Goal: Transaction & Acquisition: Subscribe to service/newsletter

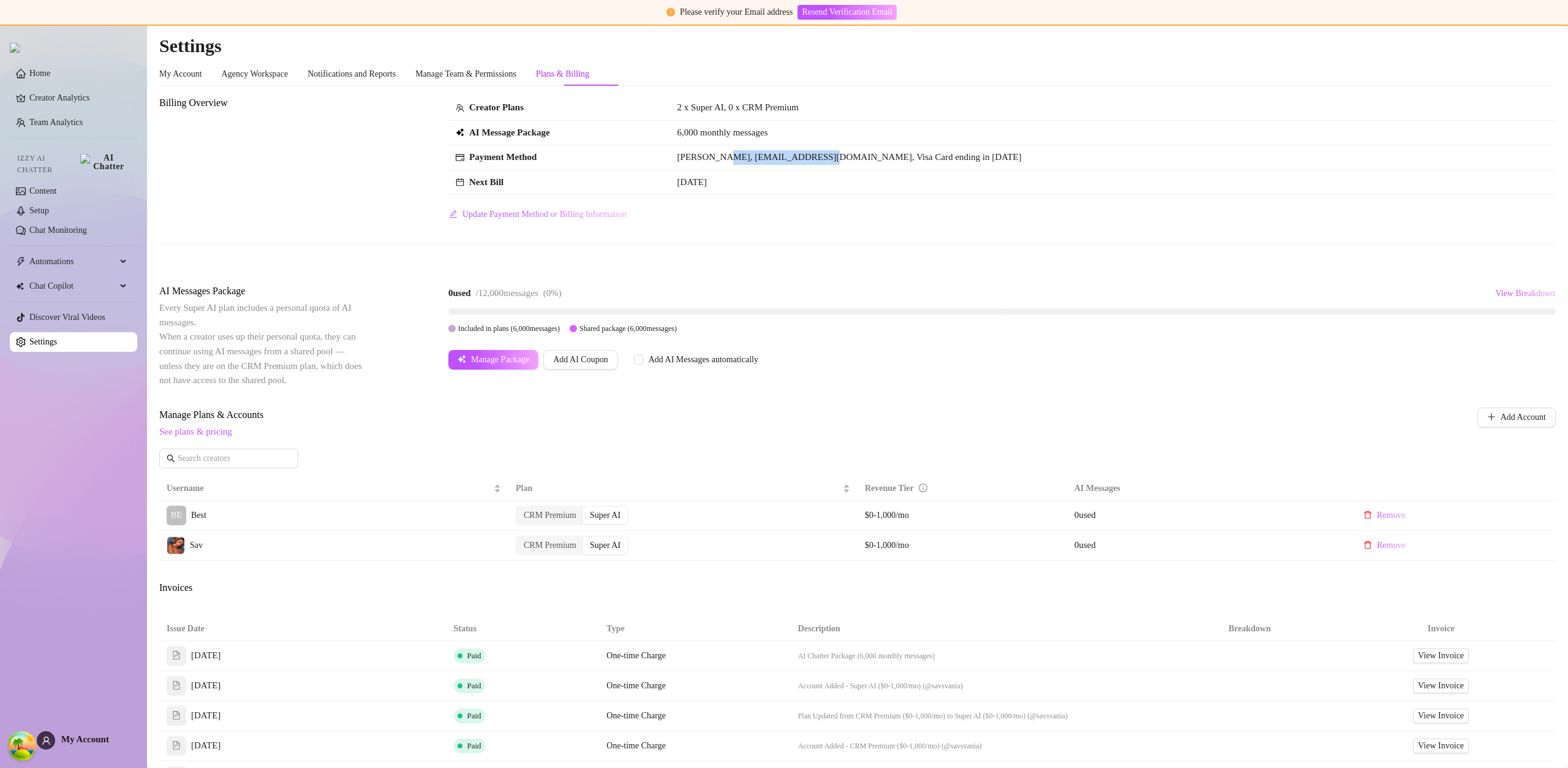
drag, startPoint x: 719, startPoint y: 158, endPoint x: 828, endPoint y: 163, distance: 109.1
click at [828, 163] on td "John Doe, ochaloma@ochaloma.com, Visa Card ending in 1515" at bounding box center [1112, 158] width 886 height 25
copy span "ochaloma@ochaloma.com"
click at [87, 738] on span "My Account" at bounding box center [84, 739] width 48 height 10
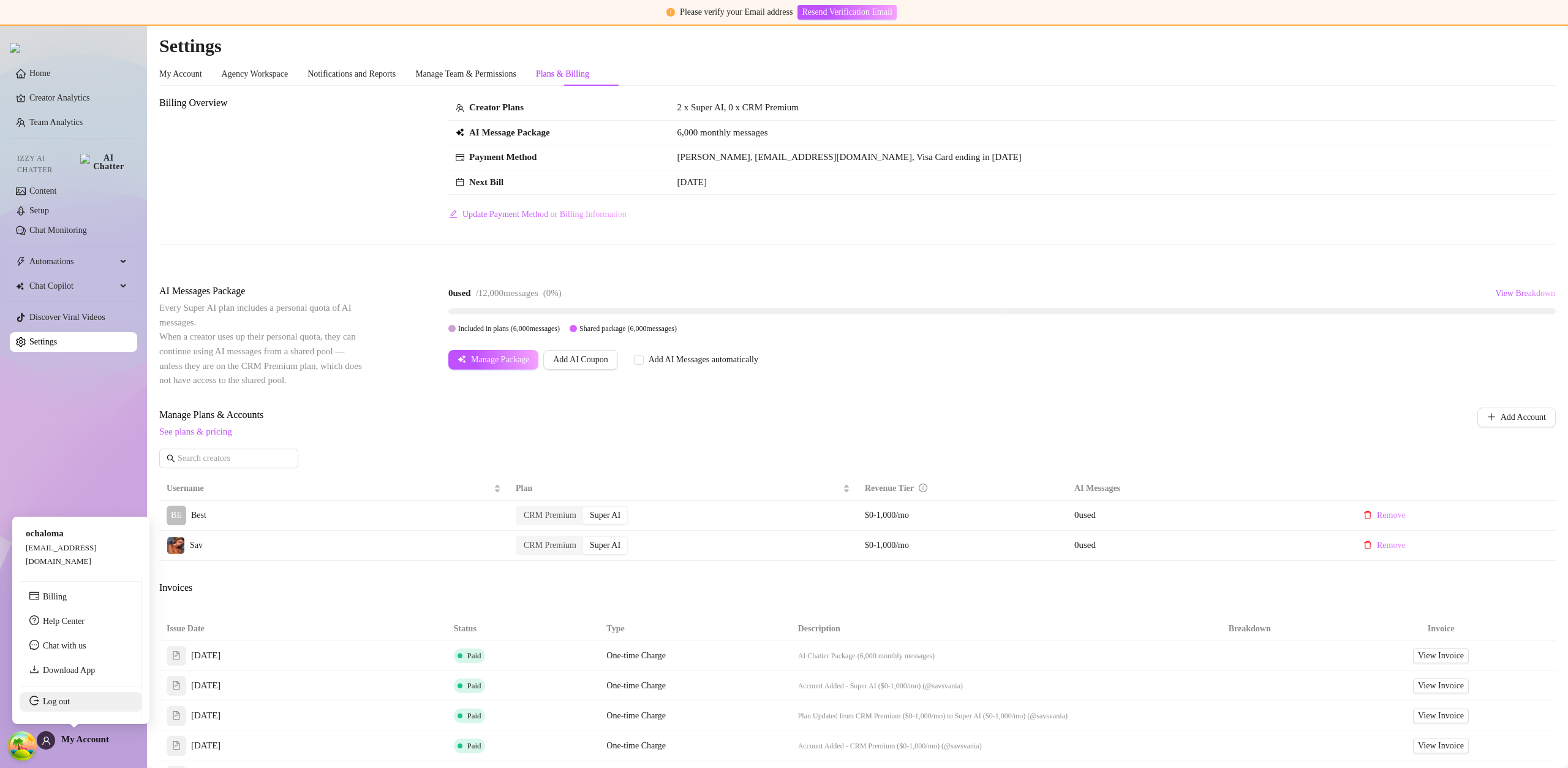
click at [70, 706] on link "Log out" at bounding box center [56, 701] width 27 height 9
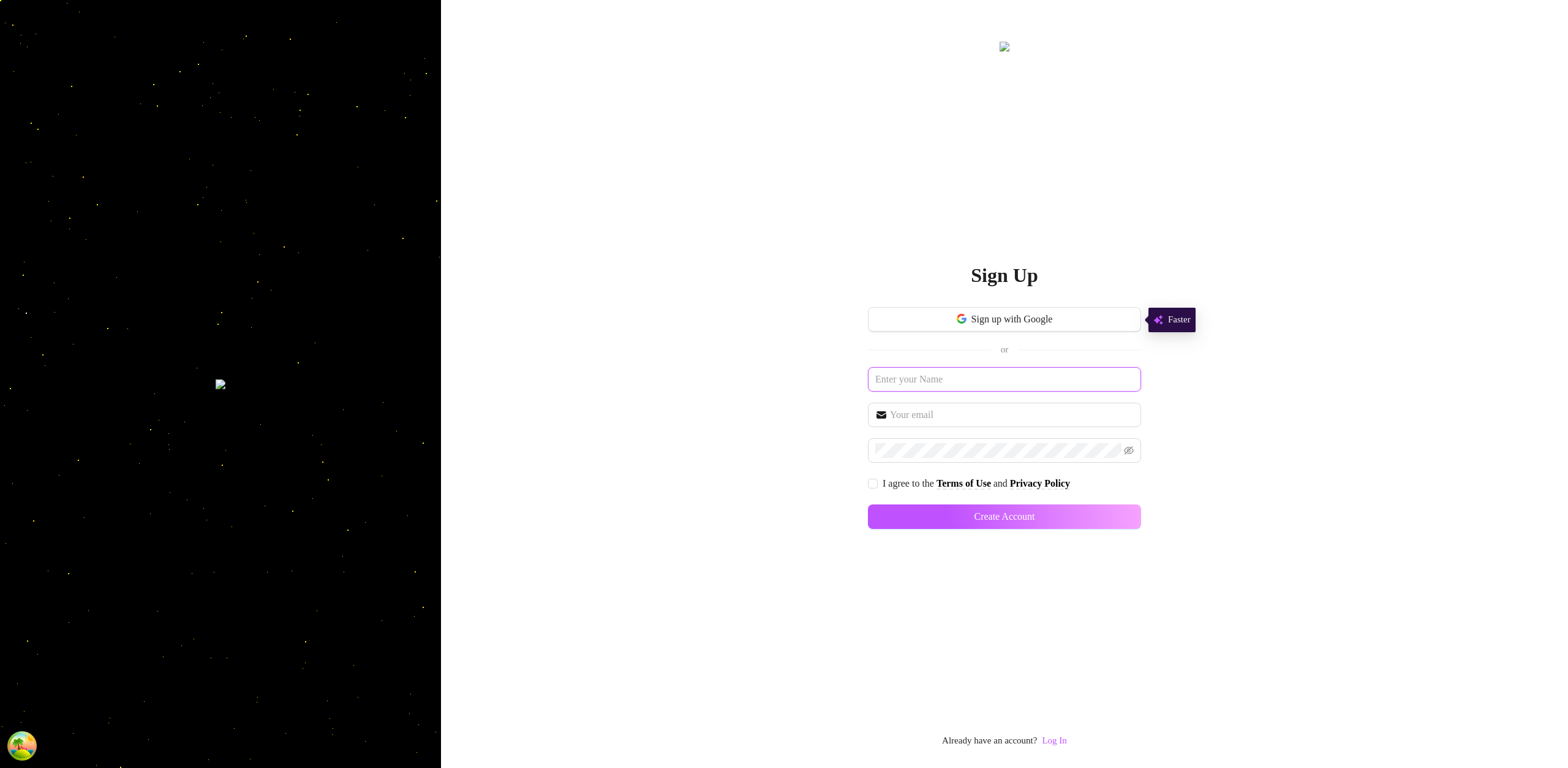
click at [944, 381] on input "text" at bounding box center [1004, 379] width 273 height 25
type input "t"
type input "l"
type input "[US_STATE]"
paste input "[US_STATE]"
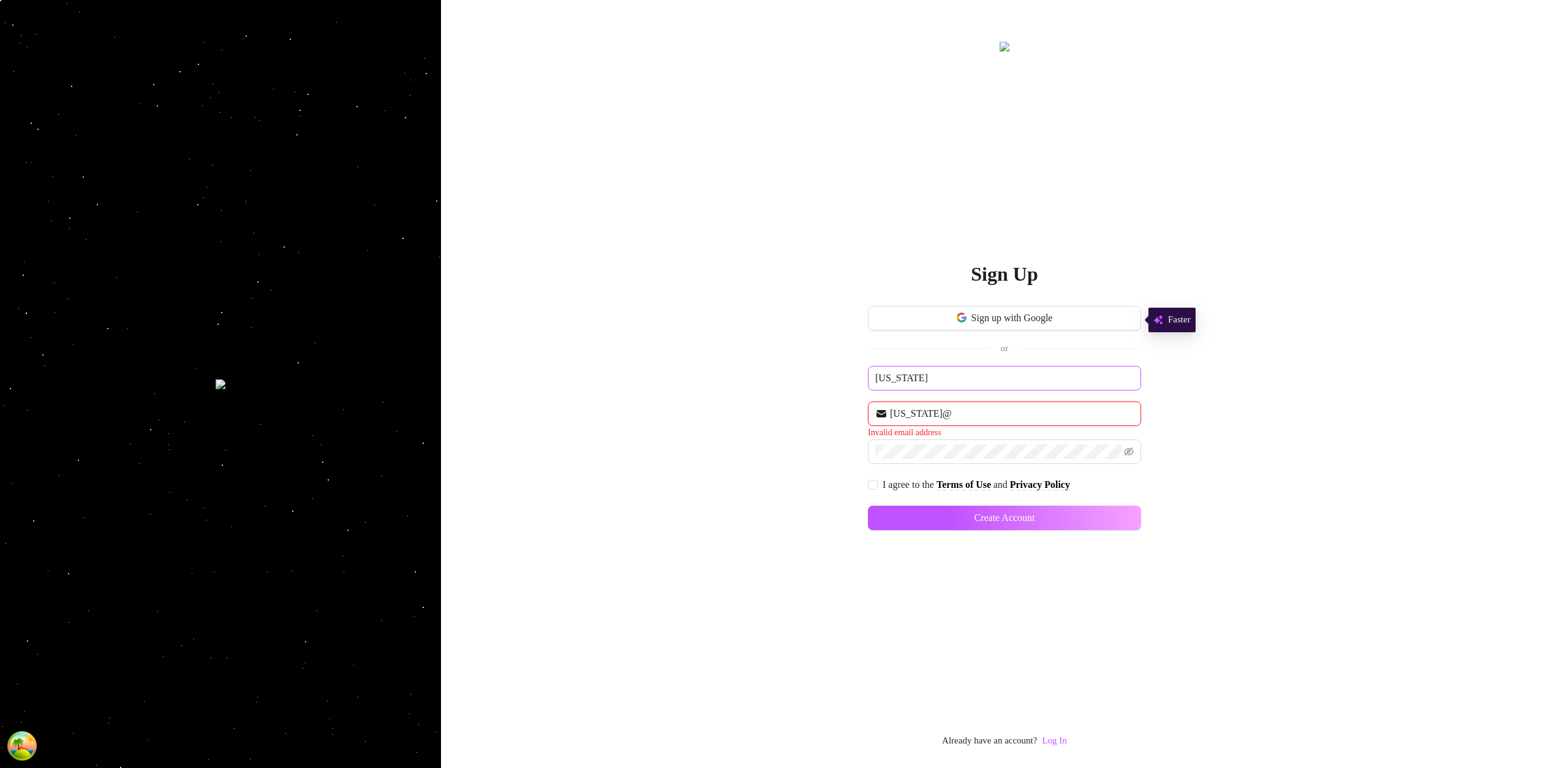
paste input "[US_STATE]"
type input "[US_STATE][EMAIL_ADDRESS][US_STATE][DOMAIN_NAME]"
click at [884, 486] on span "I agree to the" at bounding box center [908, 483] width 54 height 10
click at [877, 486] on input "I agree to the Terms of Use and Privacy Policy" at bounding box center [871, 482] width 8 height 8
checkbox input "true"
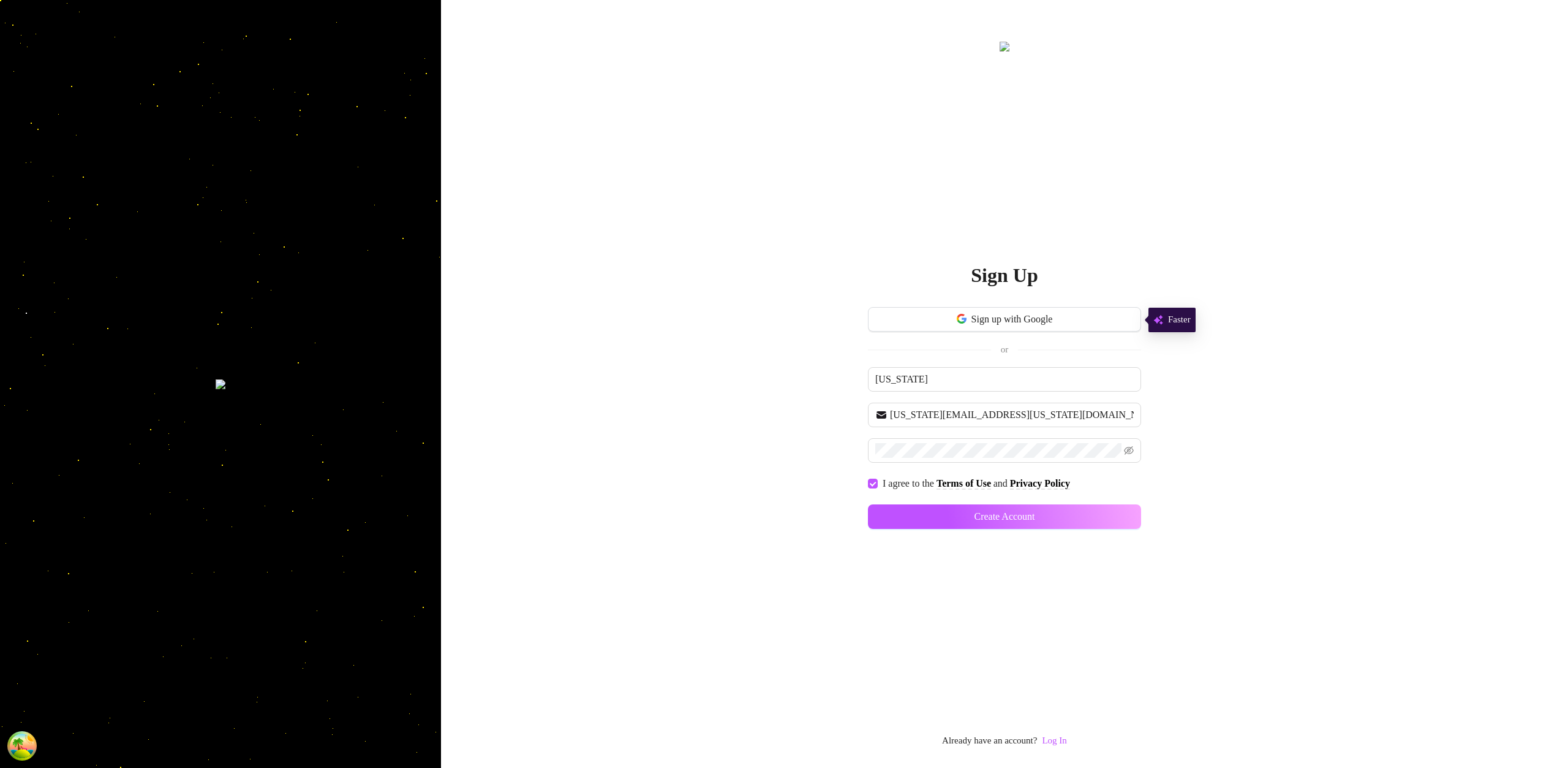
click at [909, 502] on div "Sign up with Google or indiana indiana@indiana.com I agree to the Terms of Use …" at bounding box center [1004, 424] width 273 height 233
click at [935, 522] on button "Create Account" at bounding box center [1004, 516] width 273 height 25
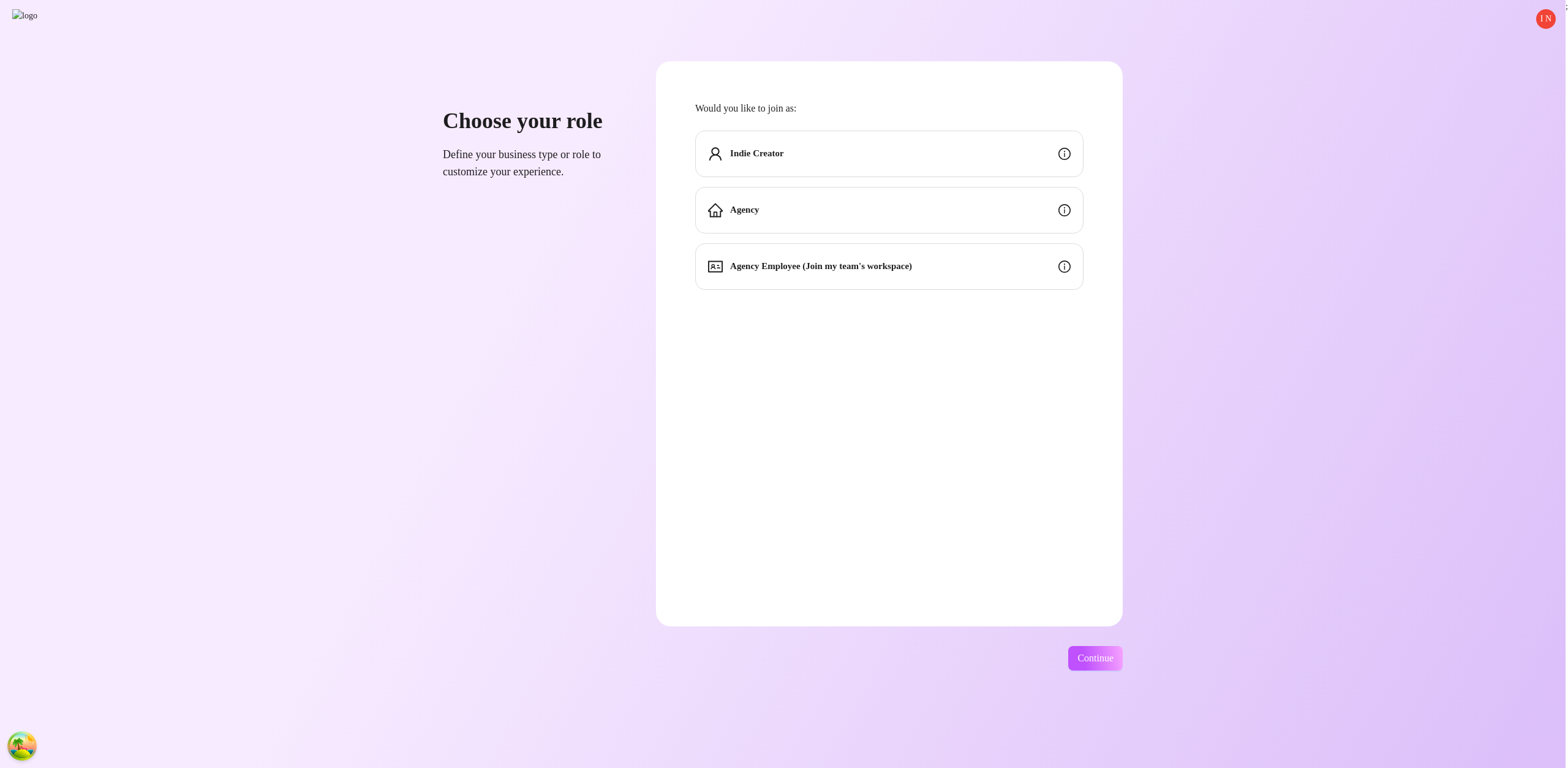
click at [869, 159] on div "Indie Creator" at bounding box center [888, 154] width 388 height 46
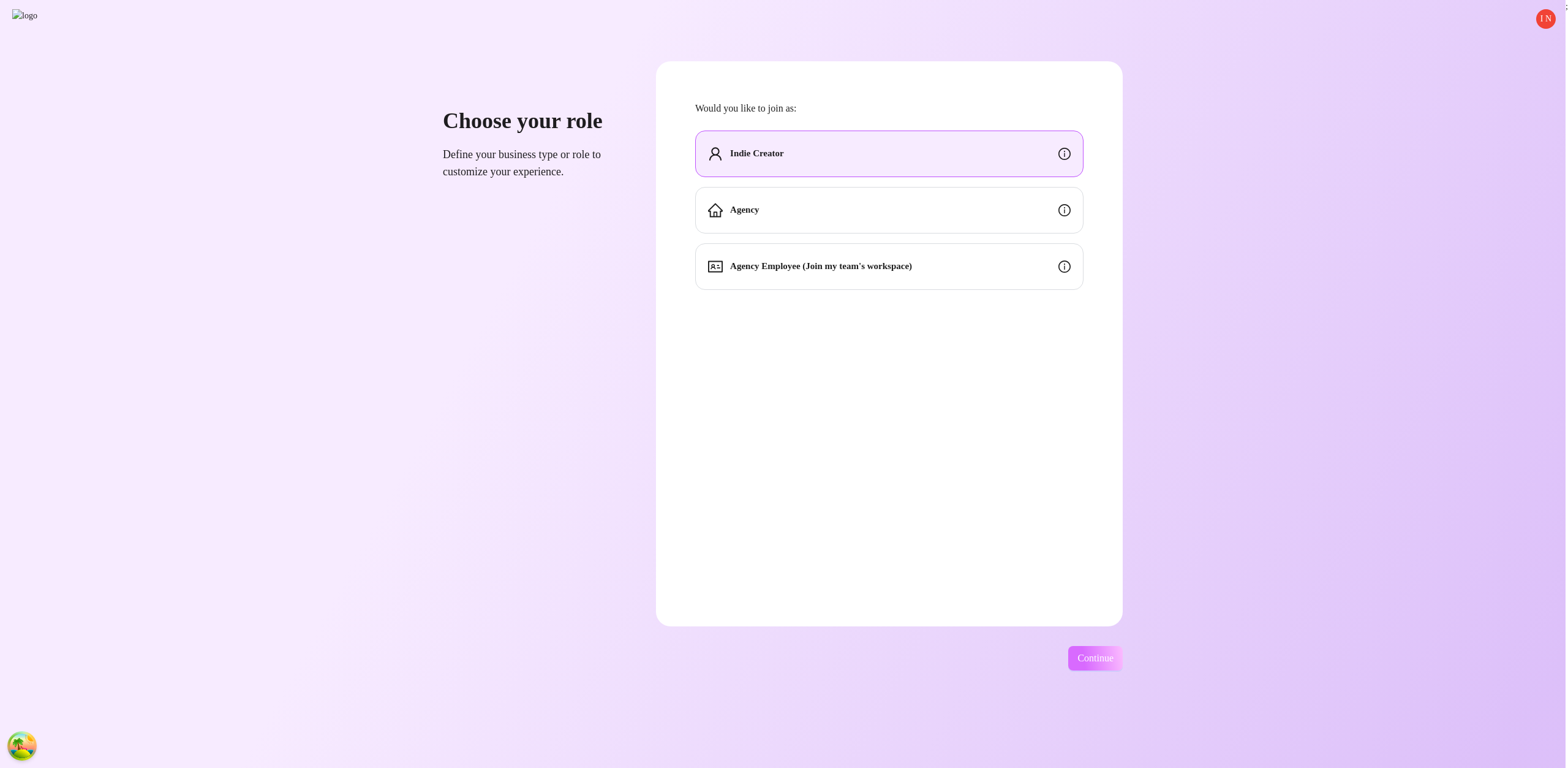
click at [1114, 653] on span "Continue" at bounding box center [1096, 658] width 36 height 11
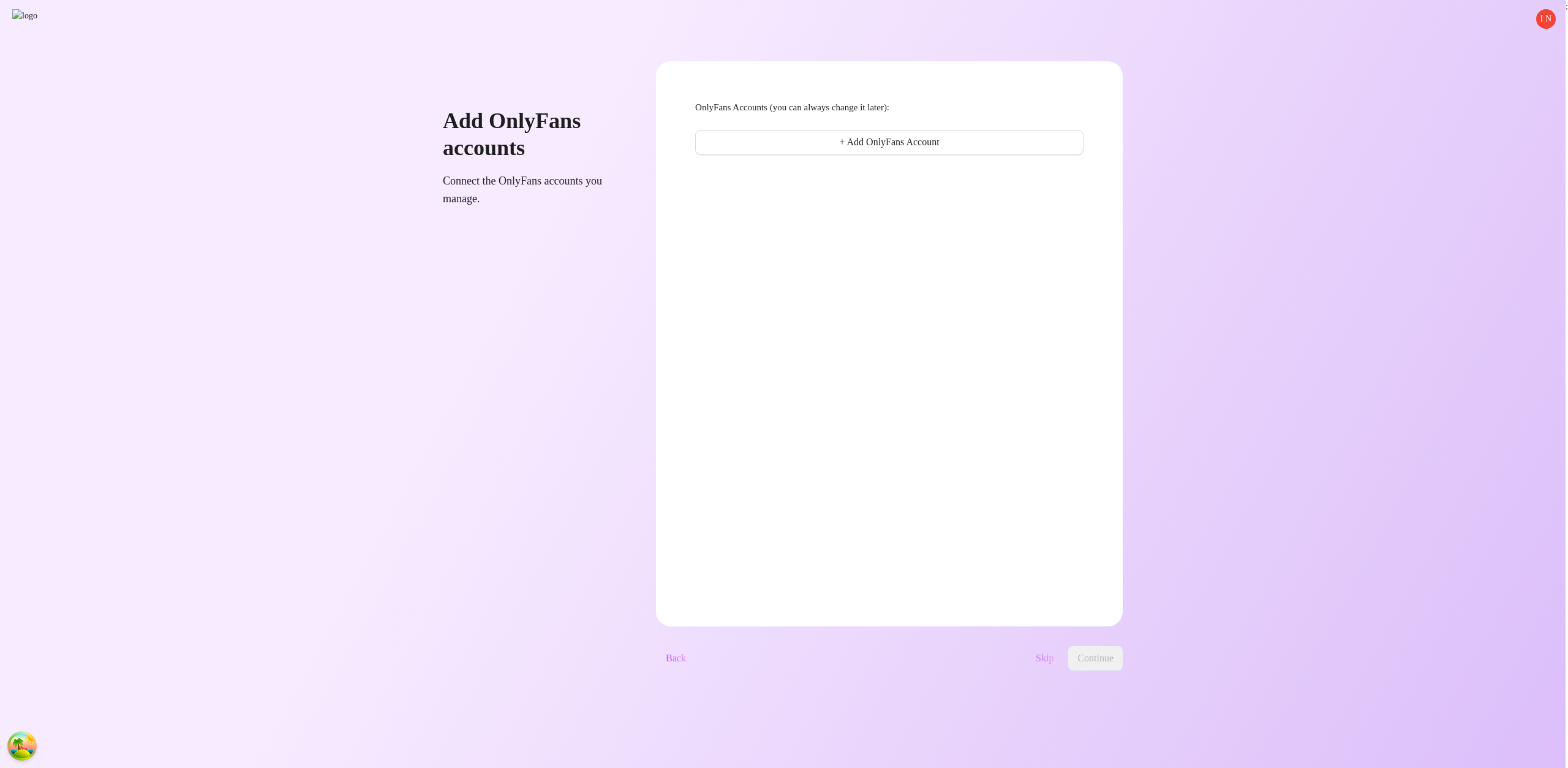
click at [1053, 659] on span "Skip" at bounding box center [1045, 658] width 18 height 11
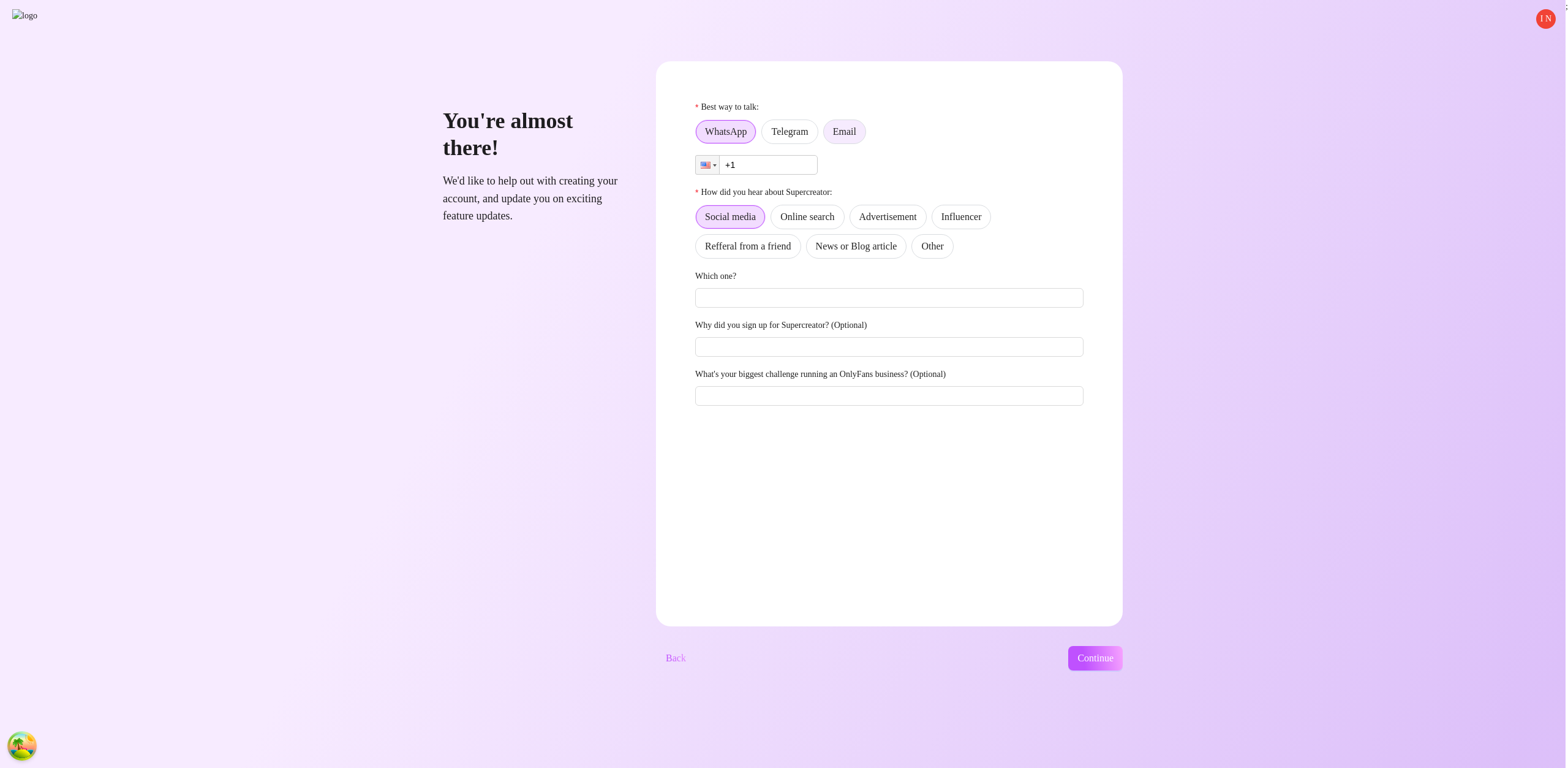
click at [856, 136] on span "Email" at bounding box center [845, 131] width 24 height 10
click at [827, 135] on input "Email" at bounding box center [827, 135] width 0 height 0
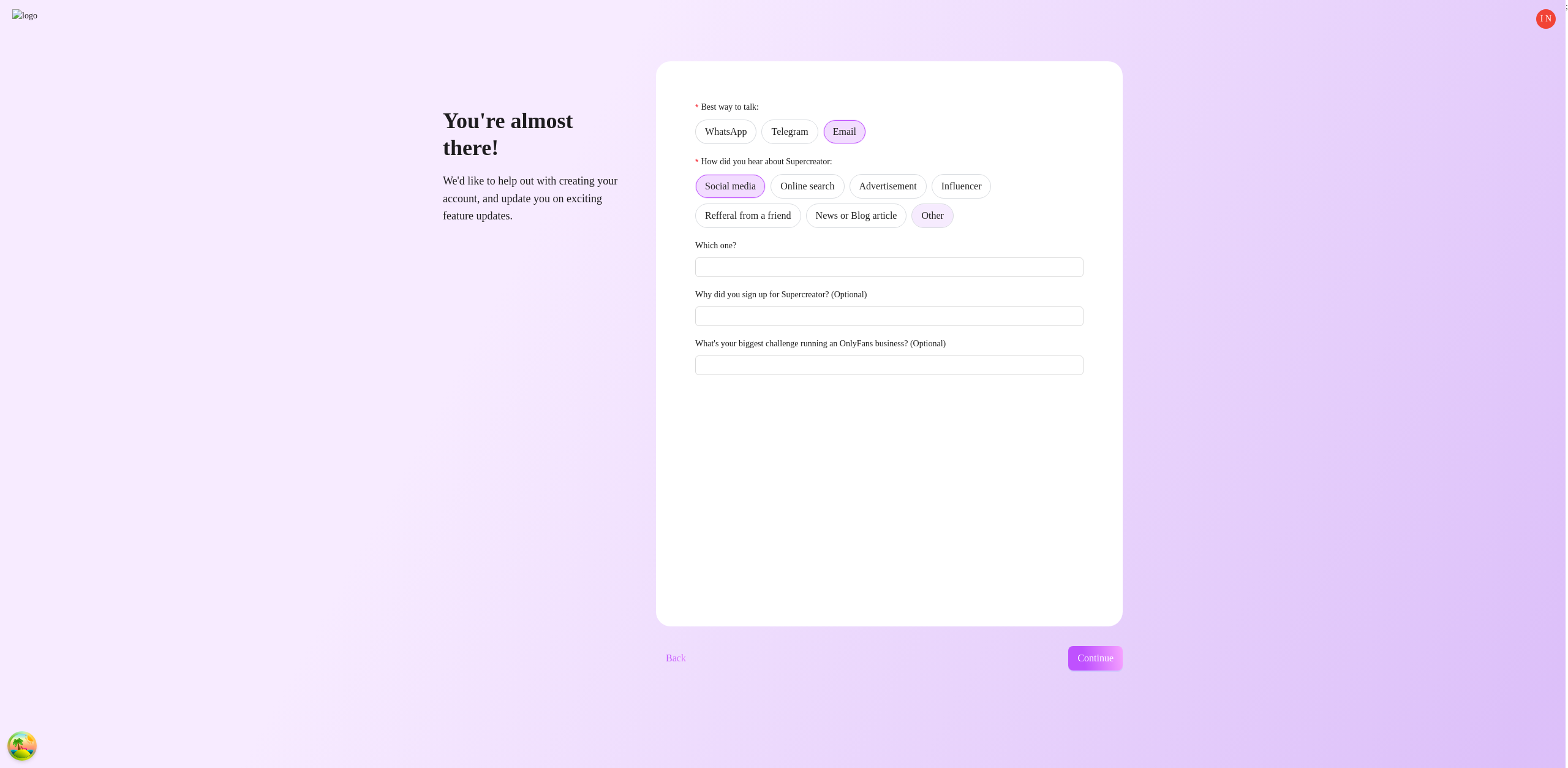
click at [953, 220] on label "Other" at bounding box center [932, 215] width 42 height 25
click at [915, 219] on input "Other" at bounding box center [915, 219] width 0 height 0
click at [1100, 662] on button "Continue" at bounding box center [1096, 658] width 55 height 25
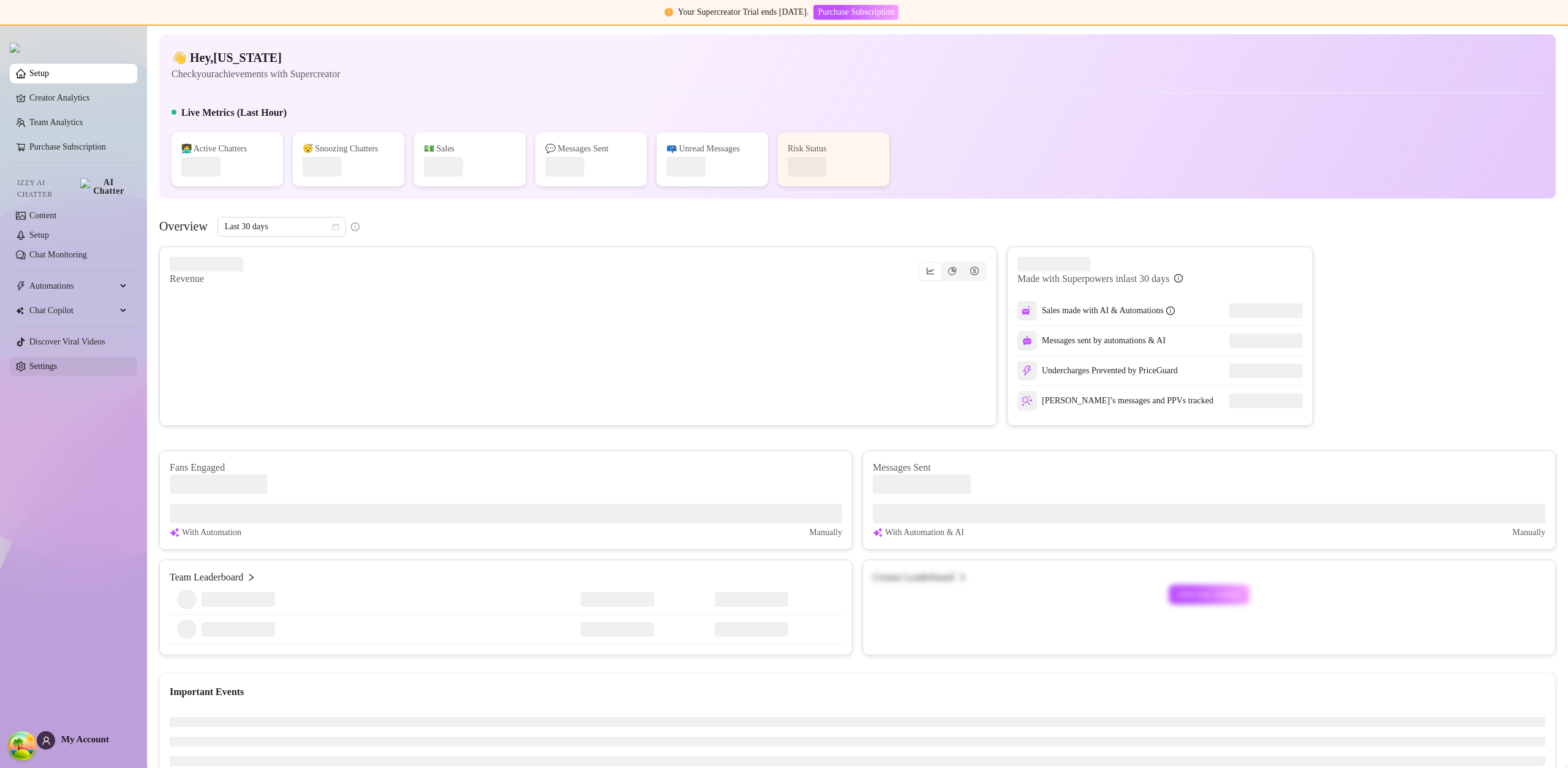
click at [57, 364] on link "Settings" at bounding box center [43, 366] width 27 height 9
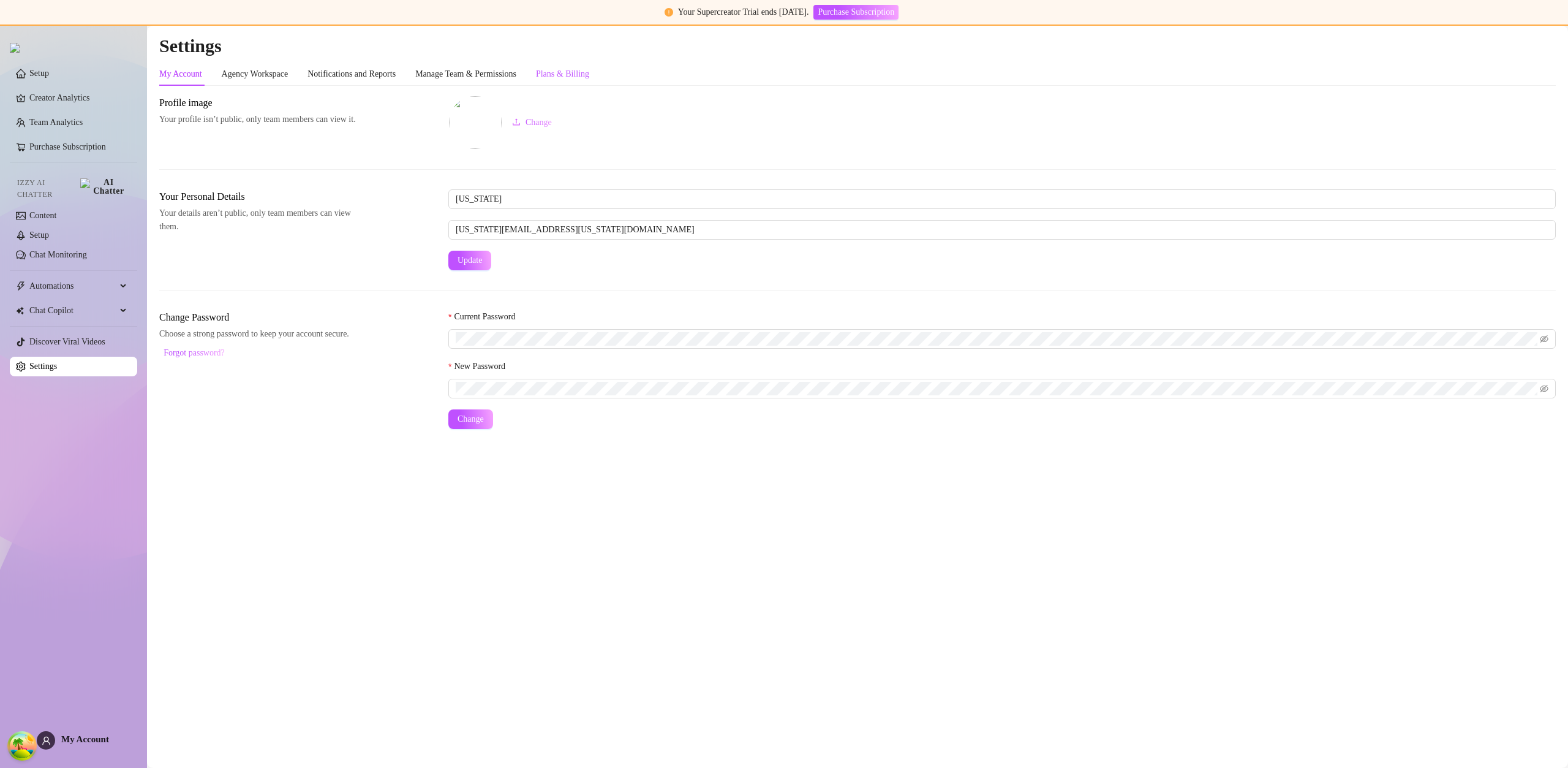
click at [583, 71] on div "Plans & Billing" at bounding box center [562, 74] width 54 height 14
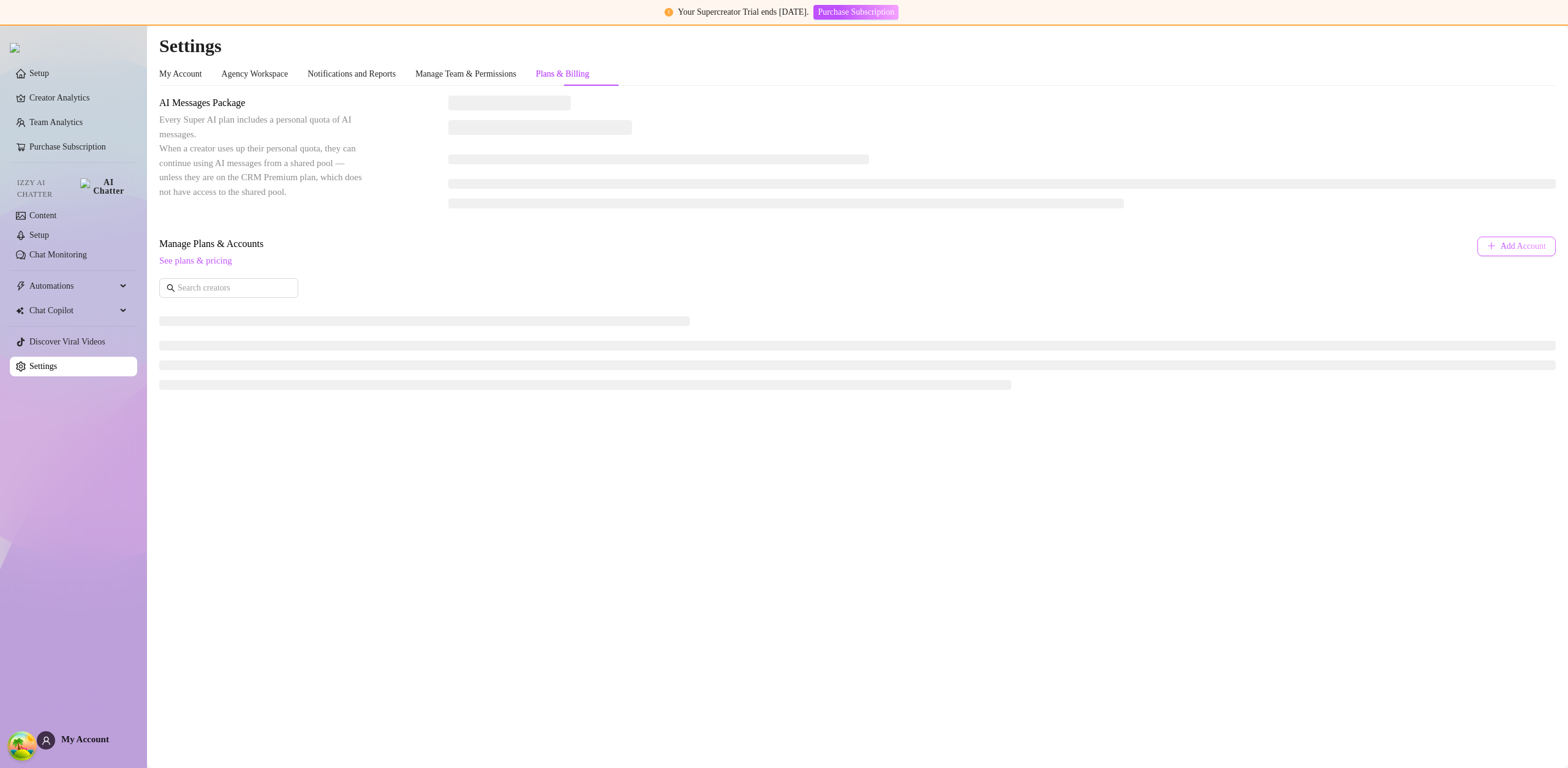
click at [1511, 246] on span "Add Account" at bounding box center [1523, 246] width 45 height 10
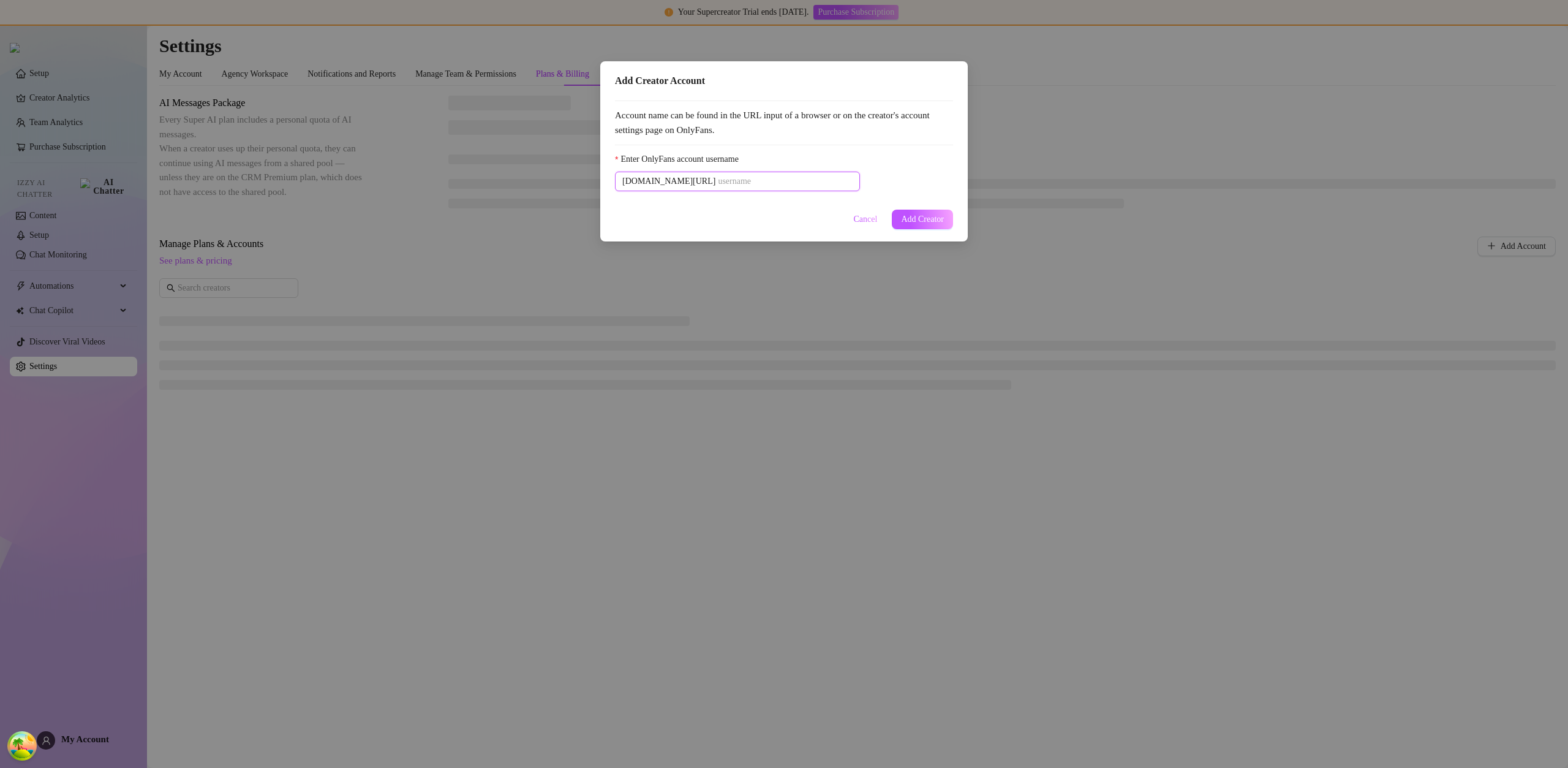
paste input "u21892667nice"
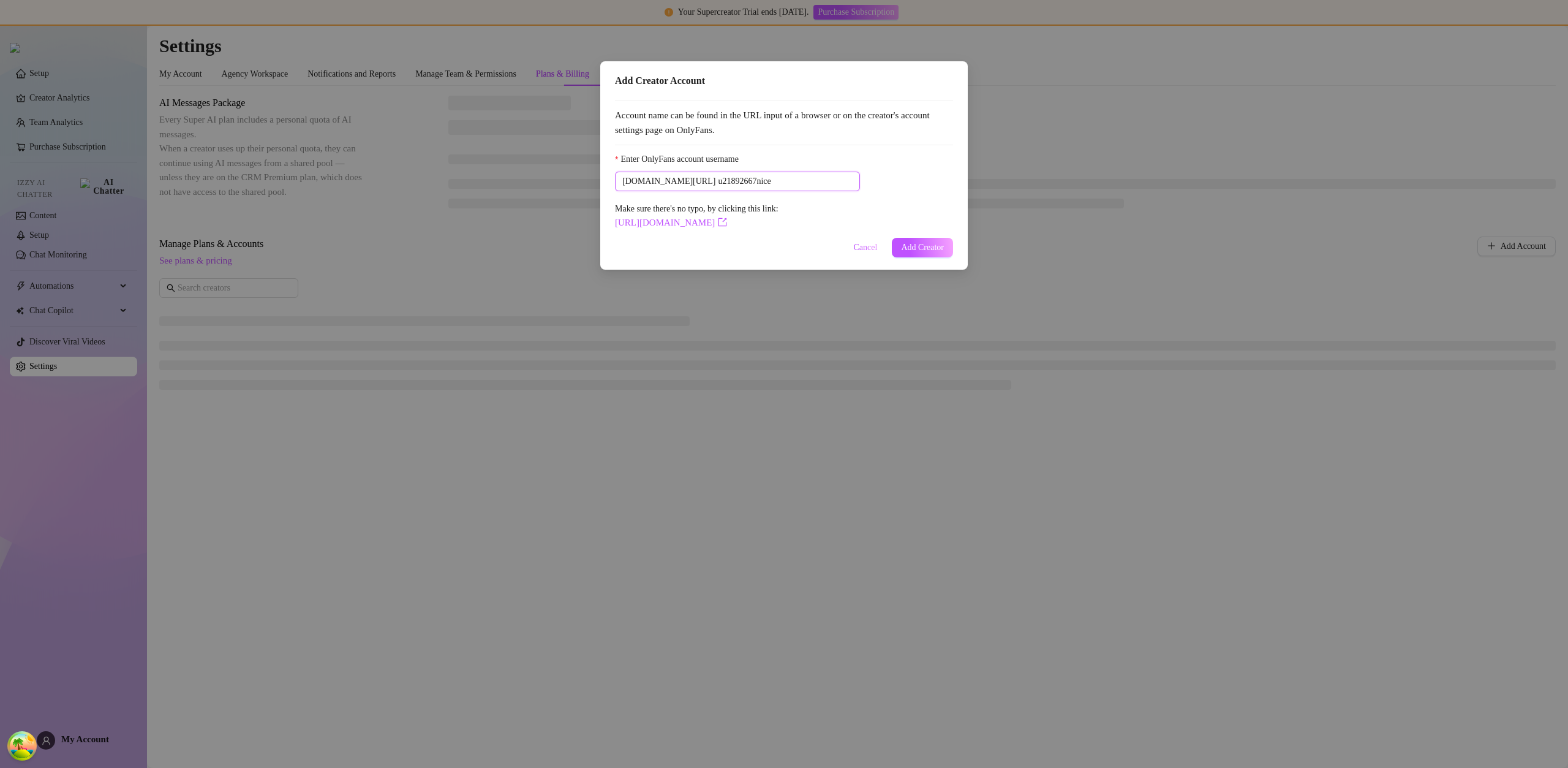
type input "u21892667nice"
click at [923, 251] on span "Add Creator" at bounding box center [922, 247] width 43 height 10
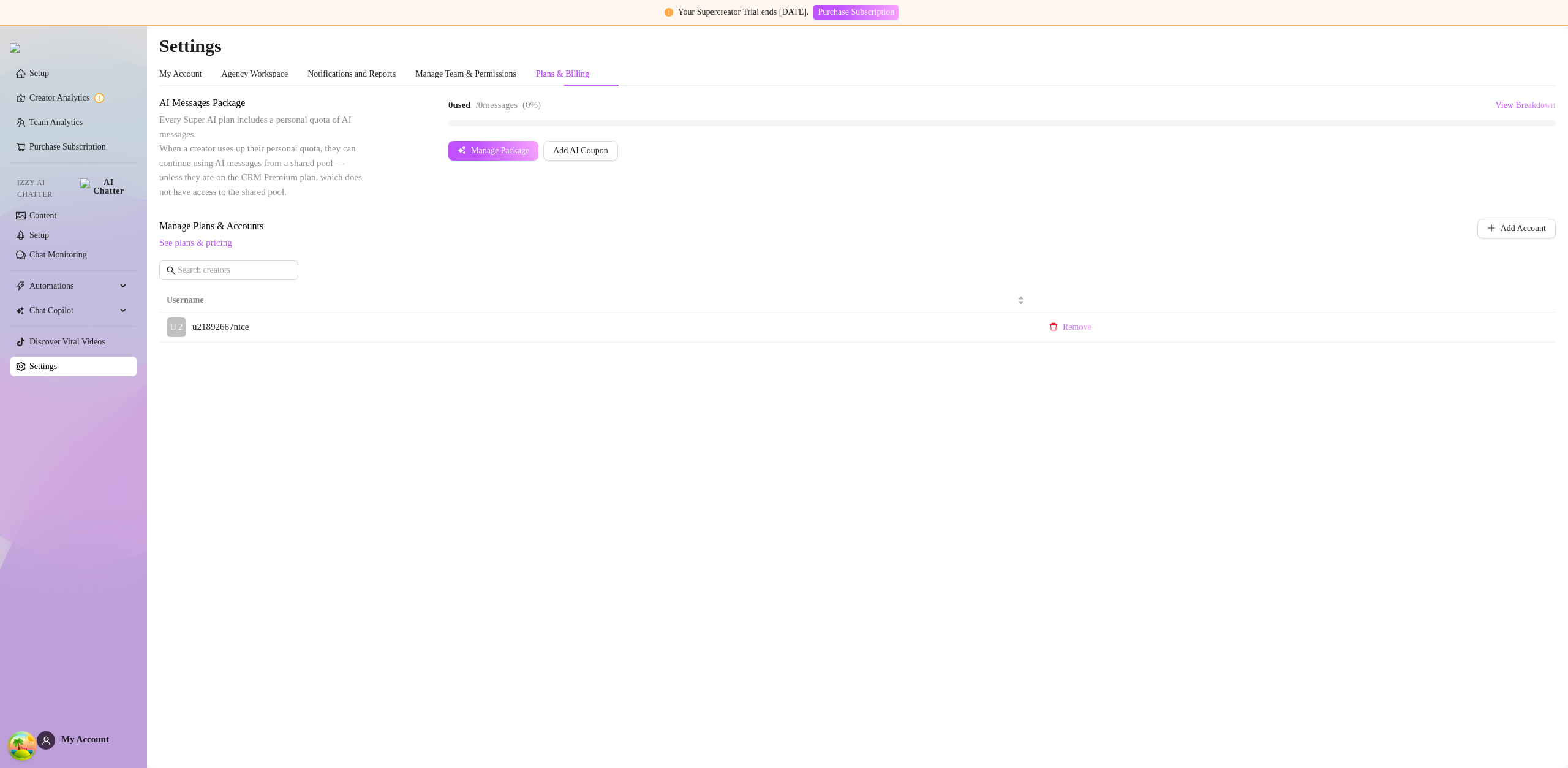
click at [319, 491] on main "Settings My Account Agency Workspace Notifications and Reports Manage Team & Pe…" at bounding box center [858, 396] width 1421 height 742
click at [89, 150] on link "Purchase Subscription" at bounding box center [67, 146] width 76 height 9
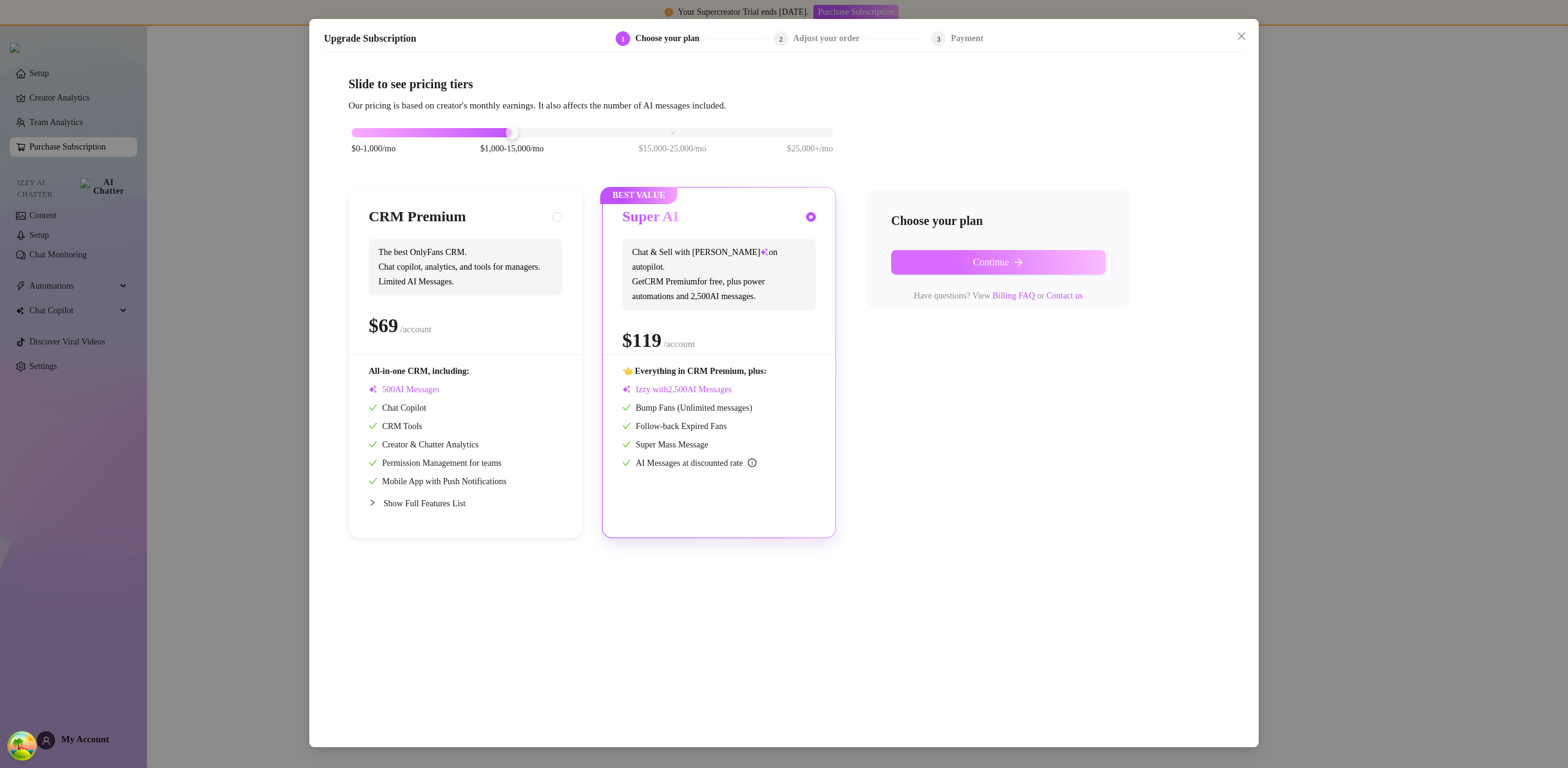
click at [1003, 257] on span "Continue" at bounding box center [991, 262] width 36 height 11
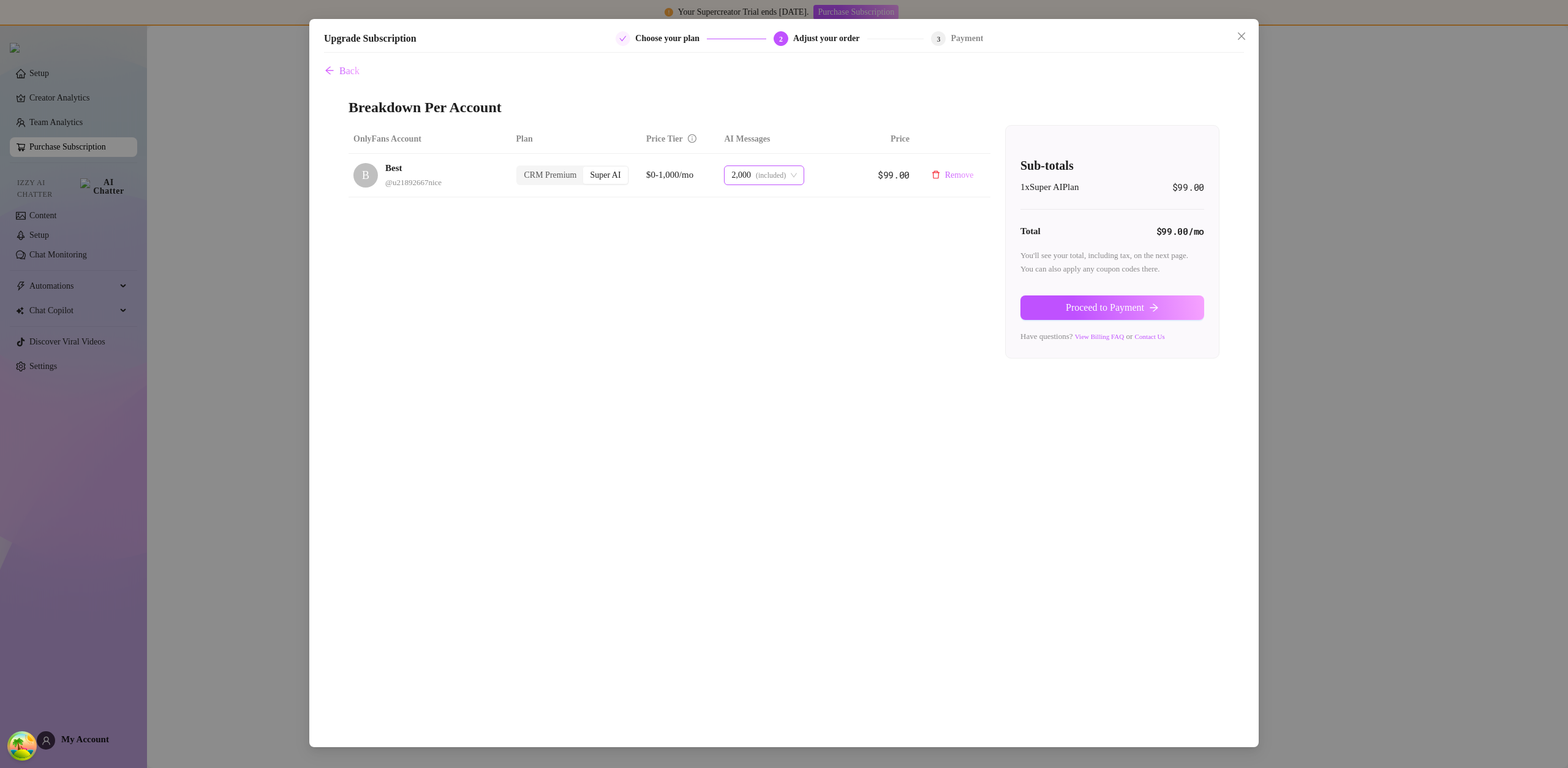
click at [768, 180] on span "(included)" at bounding box center [770, 175] width 30 height 18
click at [656, 230] on div "OnlyFans Account Plan Price Tier AI Messages Price B Best @ u21892667nice CRM P…" at bounding box center [784, 242] width 871 height 234
click at [1084, 310] on span "Proceed to Payment" at bounding box center [1105, 307] width 78 height 11
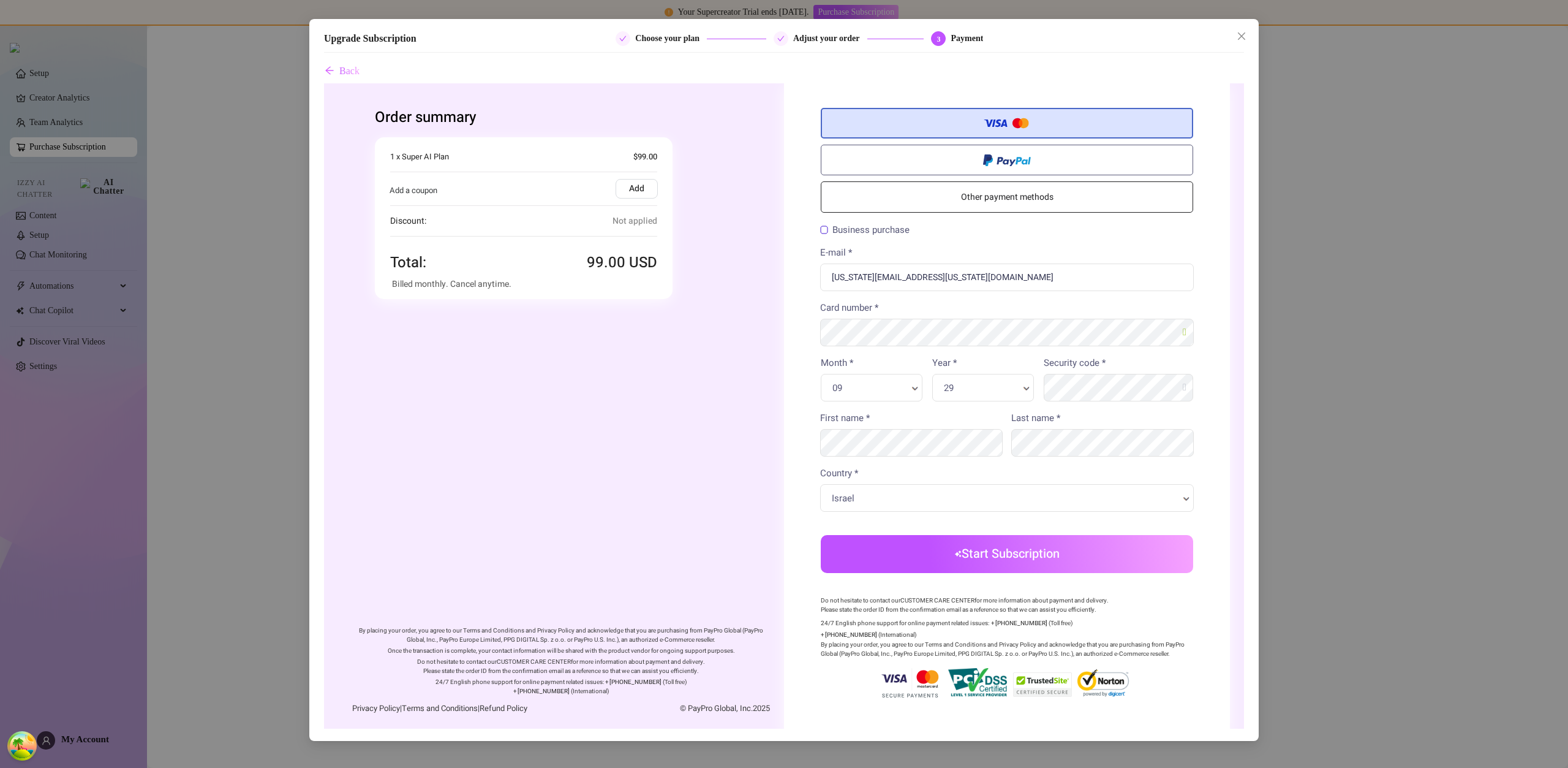
click at [1086, 554] on button "Start Subscription" at bounding box center [1007, 554] width 372 height 38
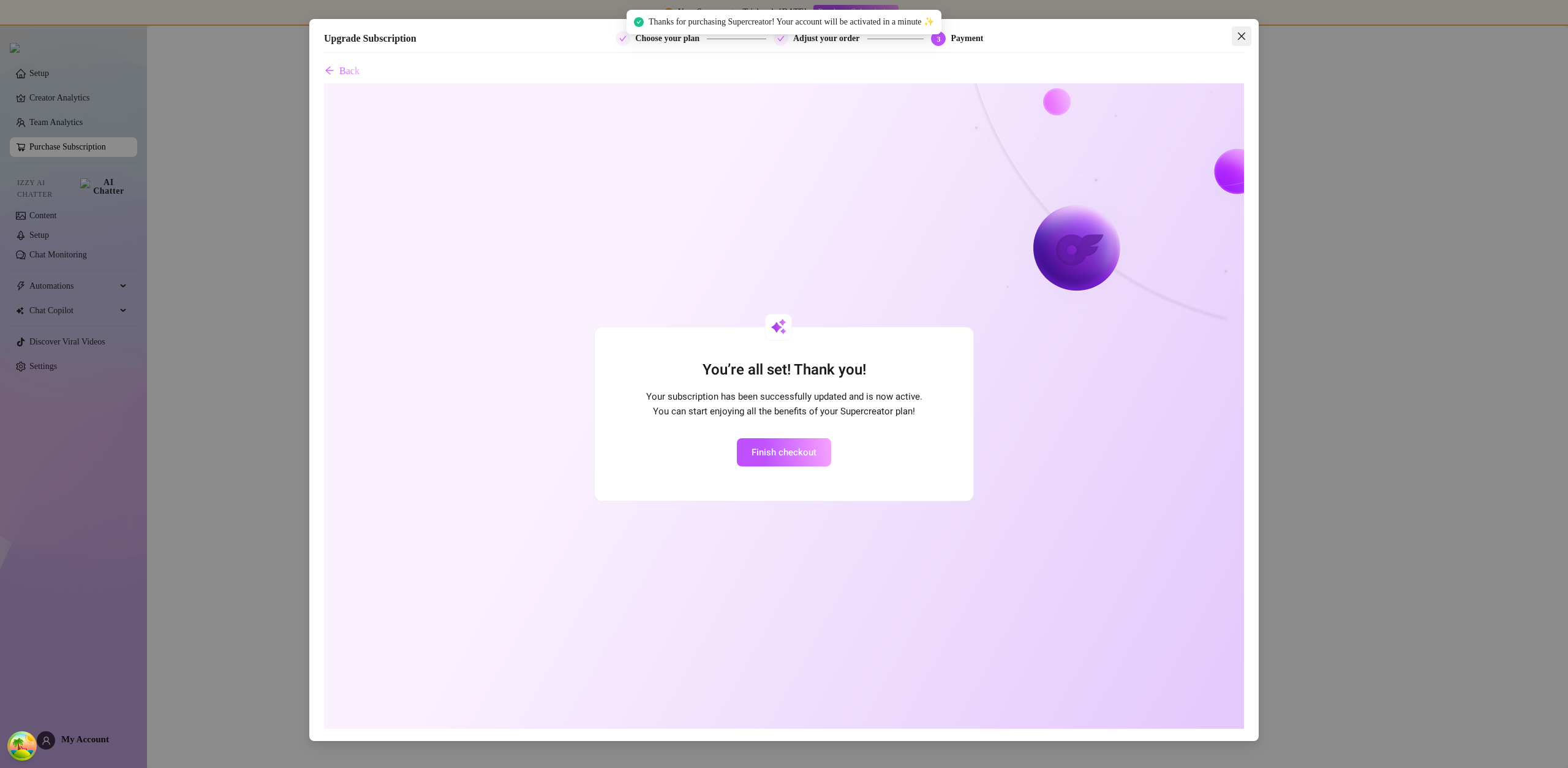
click at [1243, 33] on icon "close" at bounding box center [1241, 35] width 10 height 10
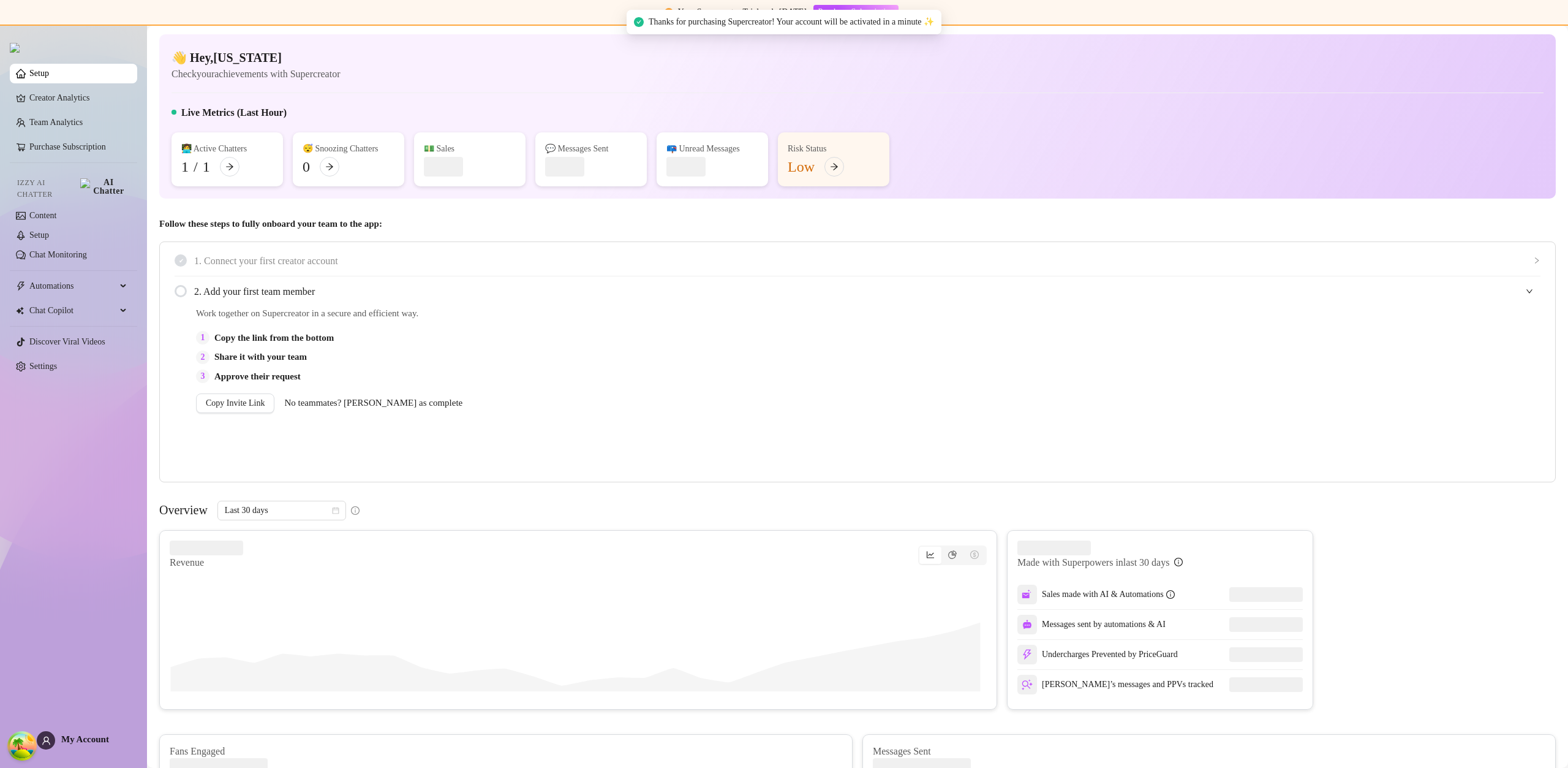
click at [99, 737] on span "My Account" at bounding box center [84, 739] width 48 height 10
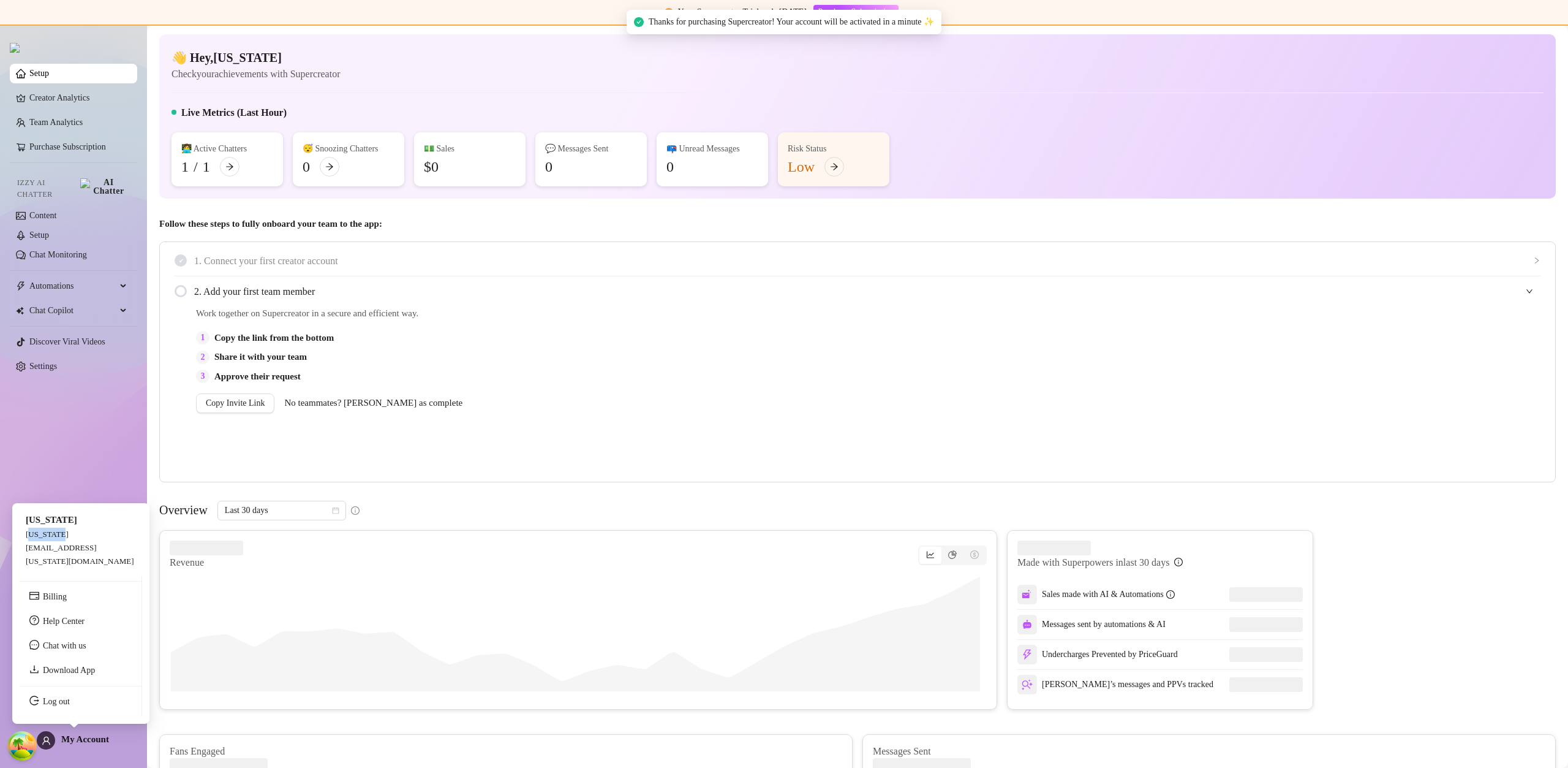
drag, startPoint x: 27, startPoint y: 562, endPoint x: 61, endPoint y: 562, distance: 34.0
click at [62, 562] on span "[US_STATE][EMAIL_ADDRESS][US_STATE][DOMAIN_NAME]" at bounding box center [79, 547] width 108 height 36
drag, startPoint x: 25, startPoint y: 563, endPoint x: 74, endPoint y: 564, distance: 49.0
click at [74, 564] on span "[US_STATE][EMAIL_ADDRESS][US_STATE][DOMAIN_NAME]" at bounding box center [79, 547] width 108 height 36
drag, startPoint x: 27, startPoint y: 564, endPoint x: 108, endPoint y: 564, distance: 81.0
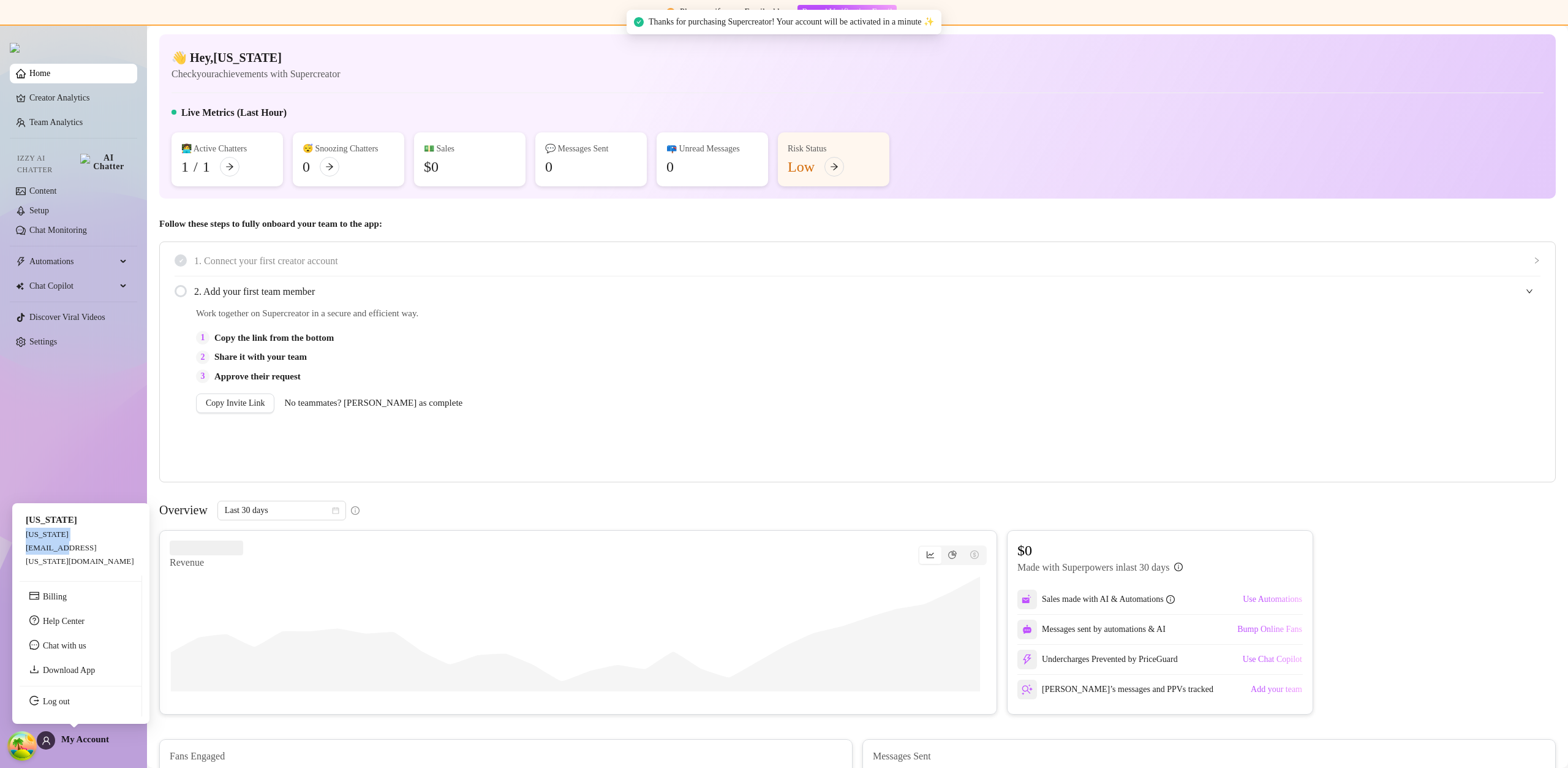
click at [108, 564] on div "[US_STATE] [US_STATE][EMAIL_ADDRESS][US_STATE][DOMAIN_NAME]" at bounding box center [81, 541] width 123 height 60
copy span "[US_STATE][EMAIL_ADDRESS][US_STATE][DOMAIN_NAME]"
